Goal: Transaction & Acquisition: Purchase product/service

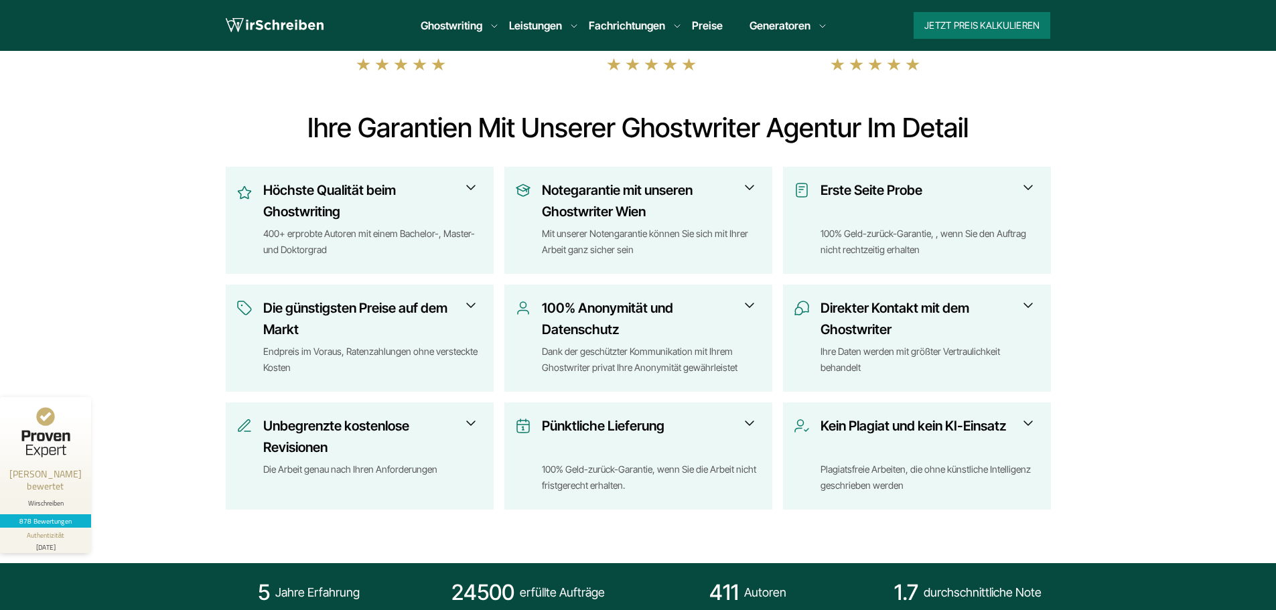
scroll to position [469, 0]
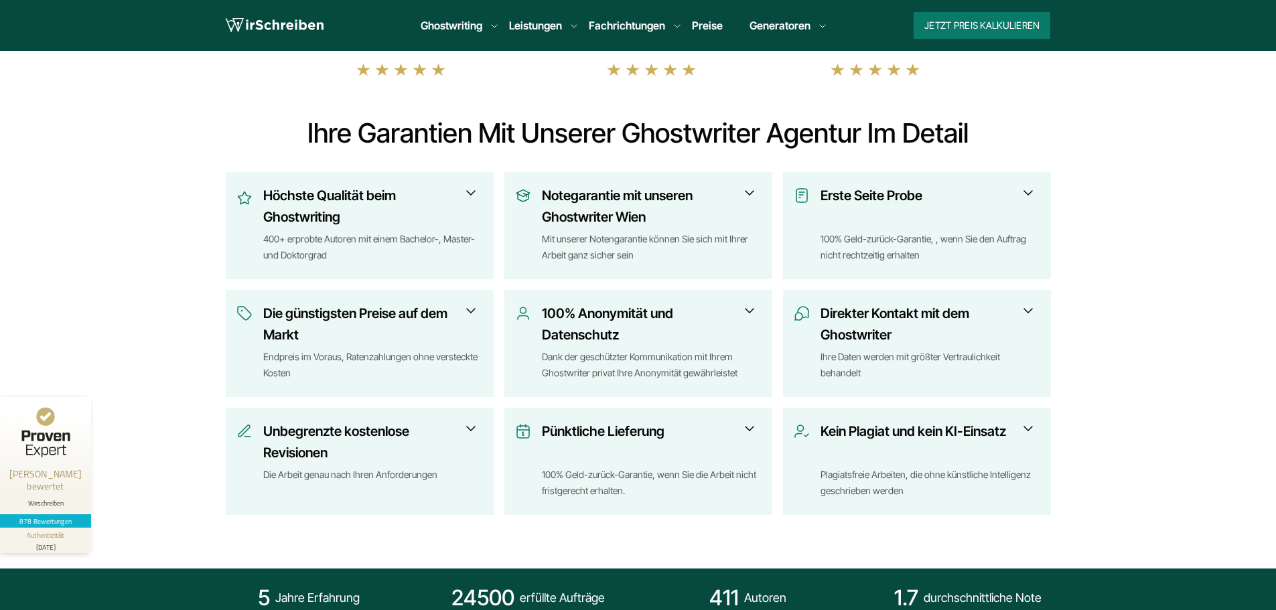
click at [474, 310] on span at bounding box center [471, 311] width 16 height 16
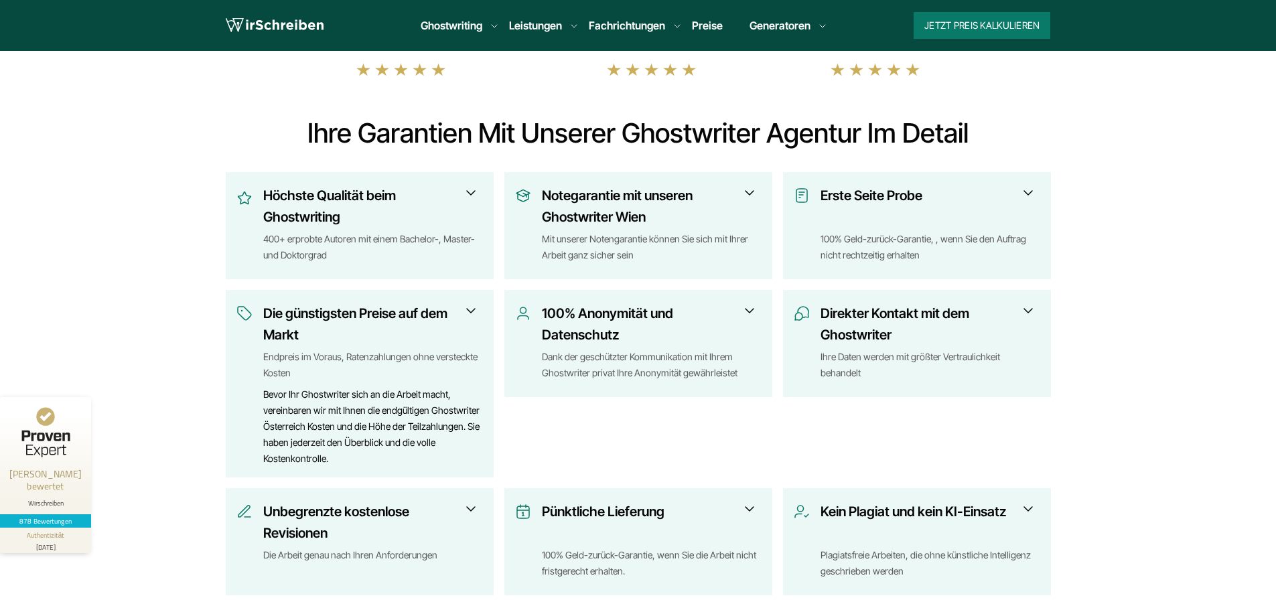
click at [474, 310] on span at bounding box center [471, 311] width 16 height 16
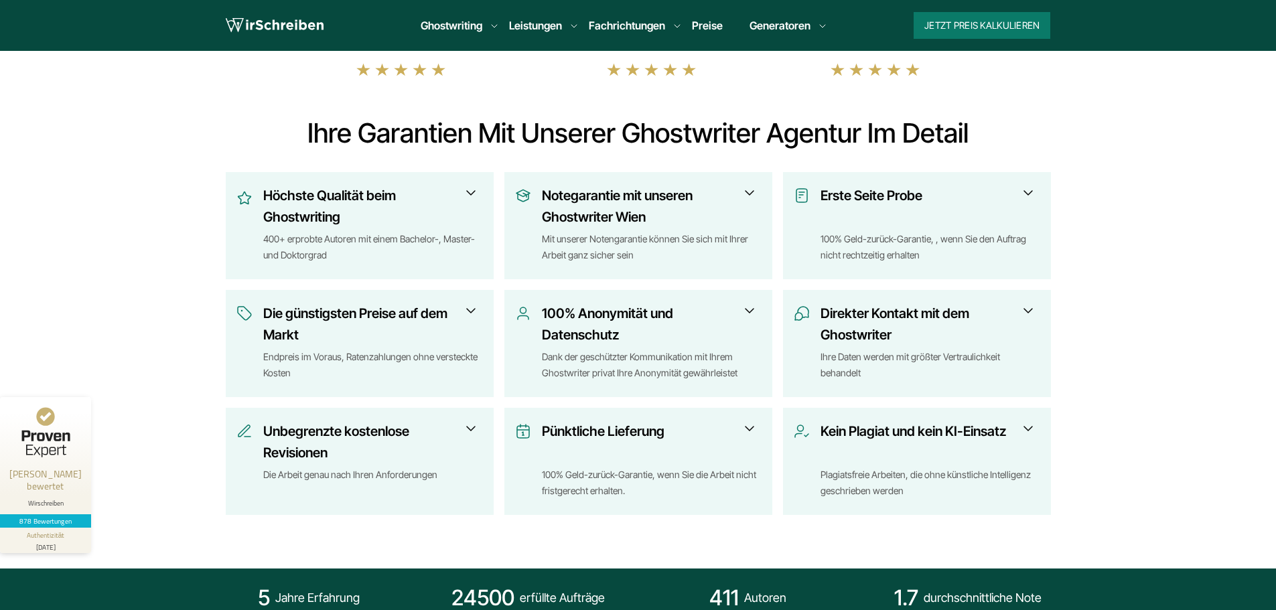
click at [138, 311] on section "4.6 4.8 4.8" at bounding box center [638, 272] width 1276 height 594
click at [725, 192] on h3 "Notegarantie mit unseren Ghostwriter Wien" at bounding box center [647, 206] width 211 height 43
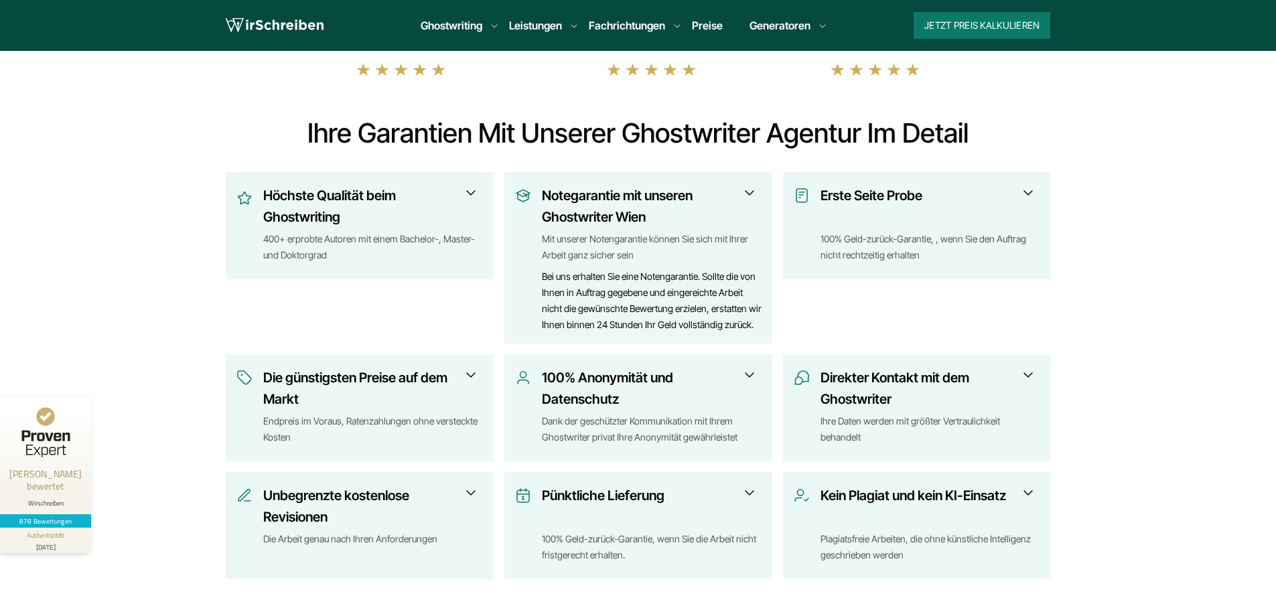
click at [709, 199] on h3 "Notegarantie mit unseren Ghostwriter Wien" at bounding box center [647, 206] width 211 height 43
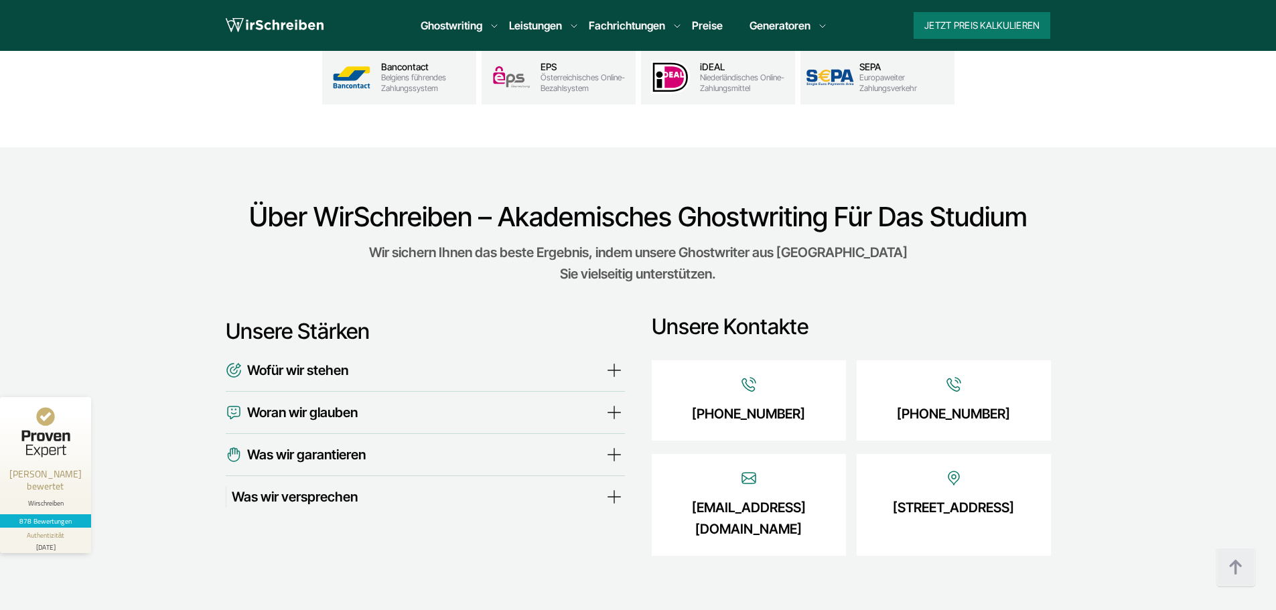
scroll to position [4420, 0]
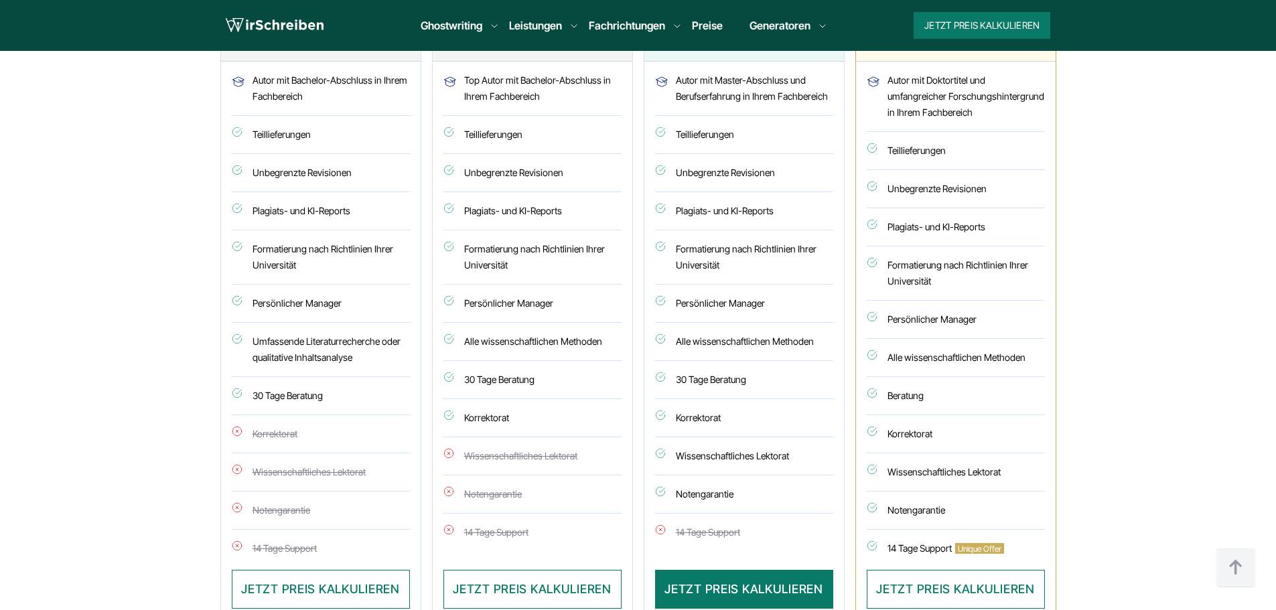
scroll to position [3549, 0]
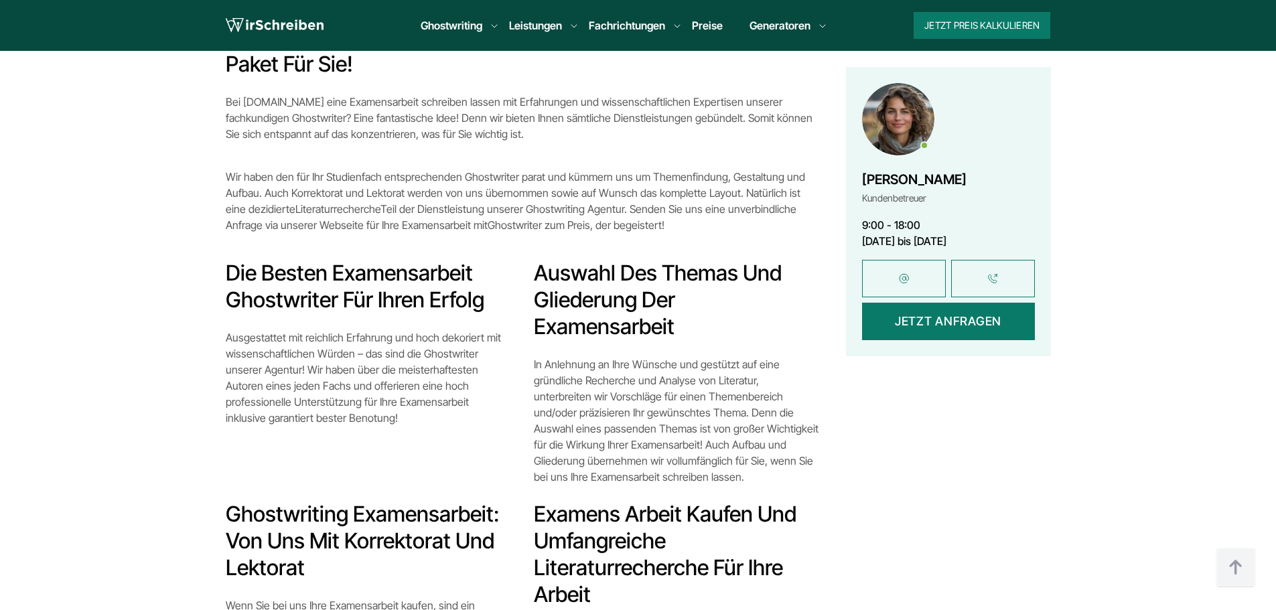
scroll to position [1138, 0]
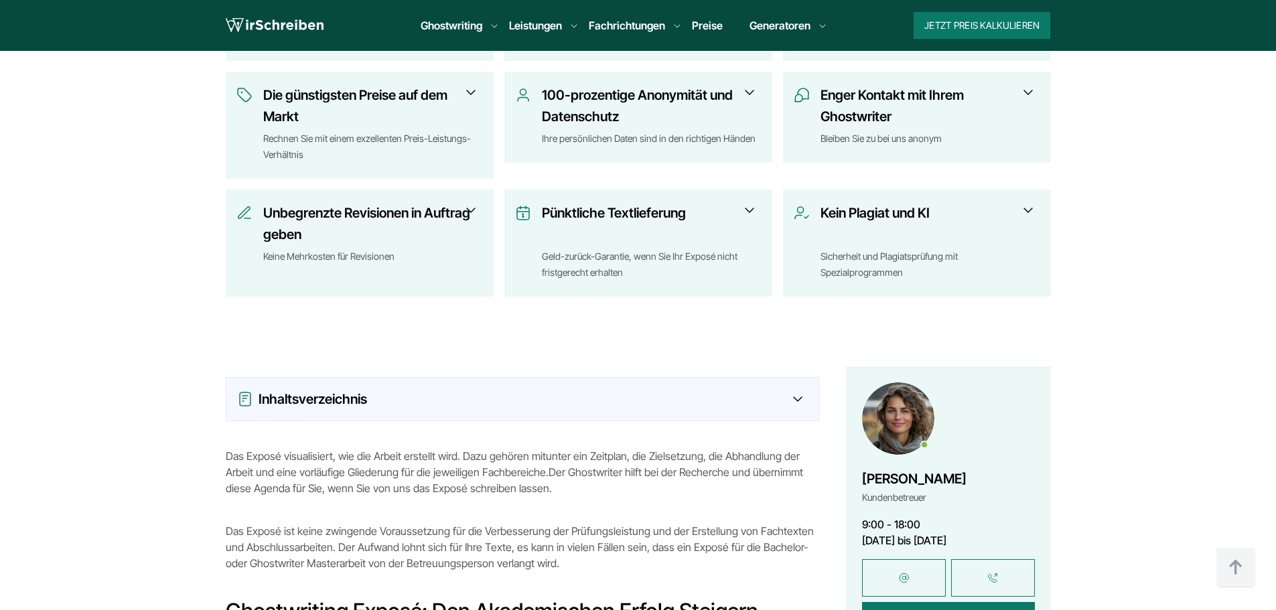
scroll to position [804, 0]
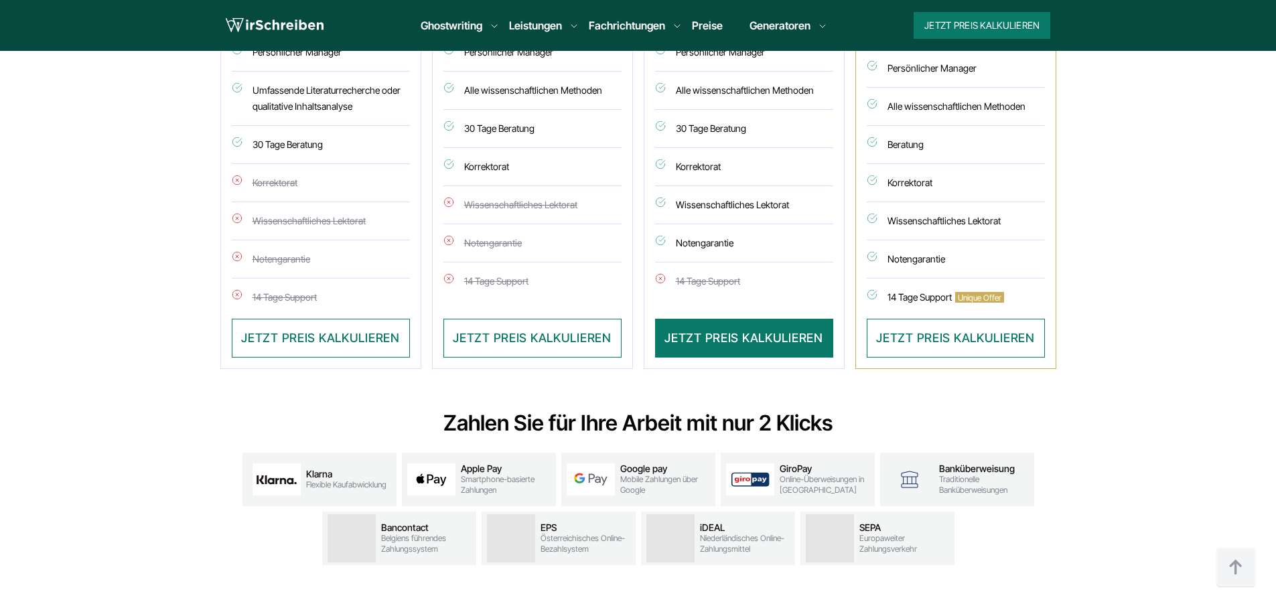
scroll to position [3951, 0]
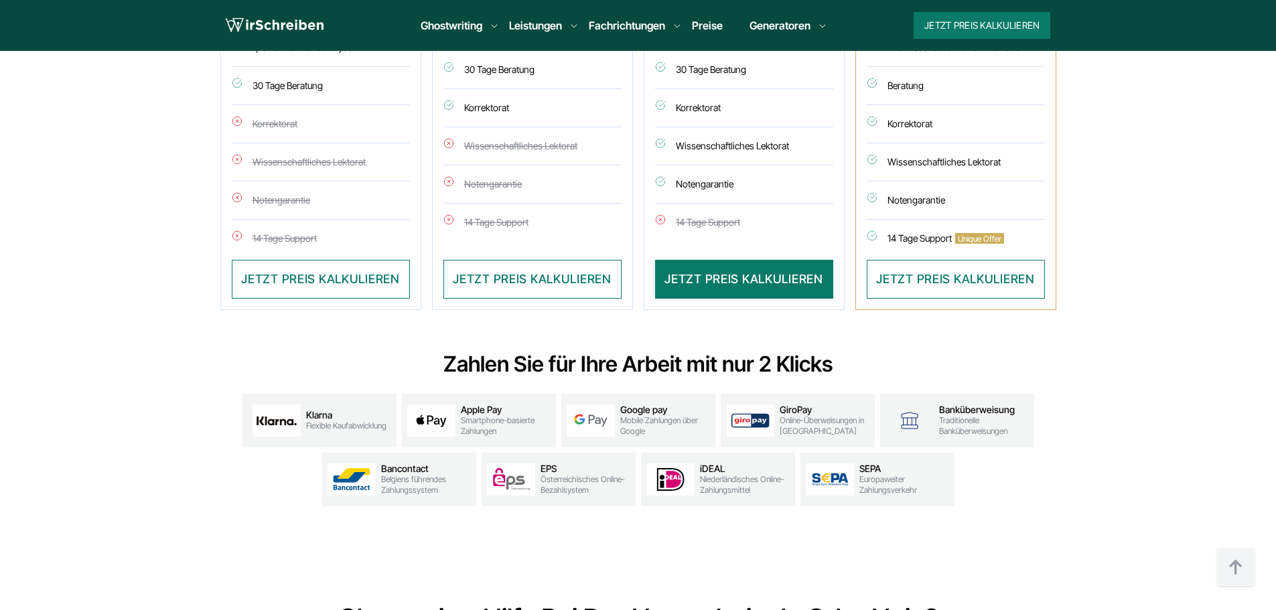
drag, startPoint x: 676, startPoint y: 25, endPoint x: 144, endPoint y: 336, distance: 616.5
click at [133, 344] on section "Zahlen Sie für Ihre Arbeit mit nur 2 Klicks Klarna Flexible Kaufabwicklung Appl…" at bounding box center [638, 443] width 1276 height 212
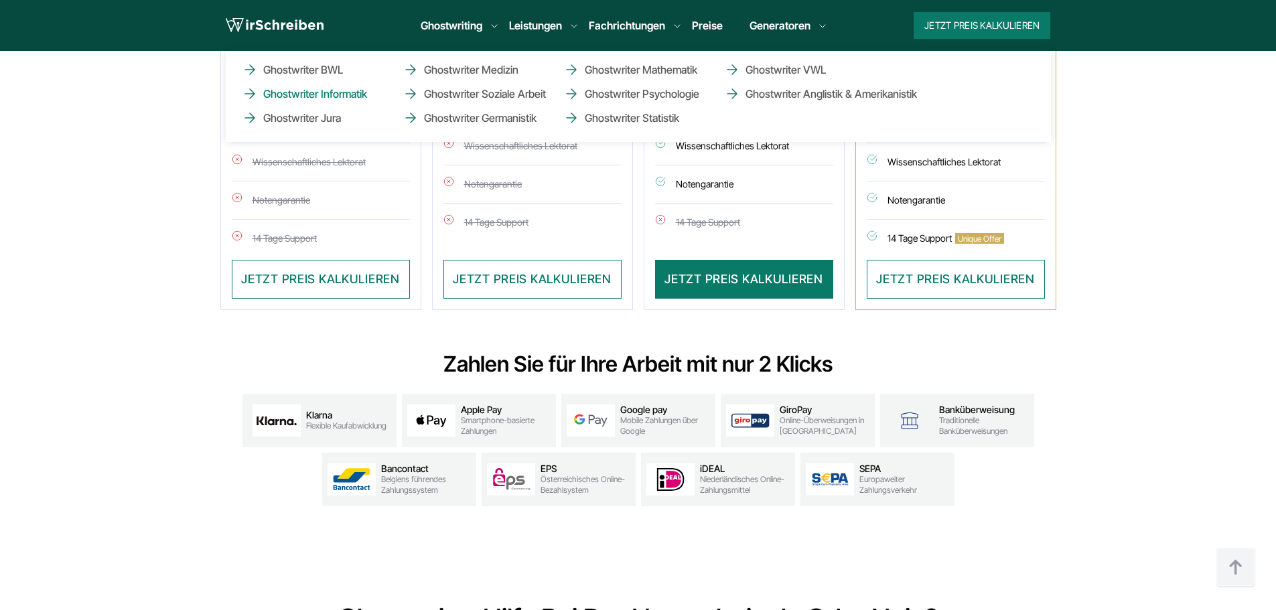
click at [340, 96] on link "Ghostwriter Informatik" at bounding box center [309, 94] width 134 height 16
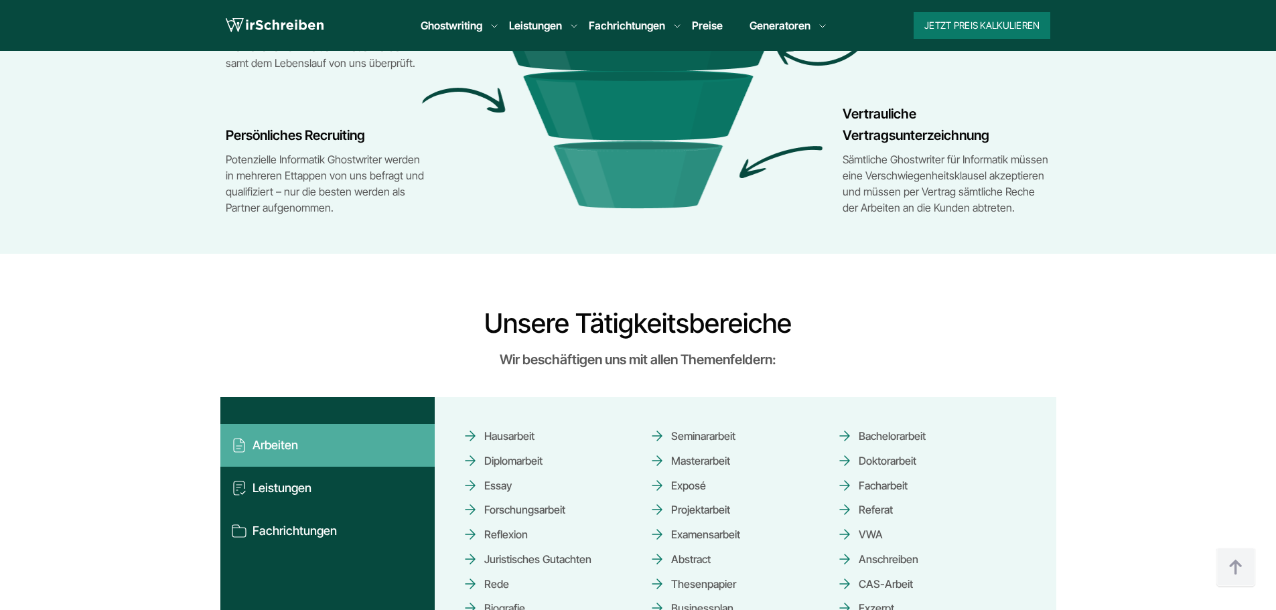
scroll to position [5157, 0]
